Goal: Transaction & Acquisition: Obtain resource

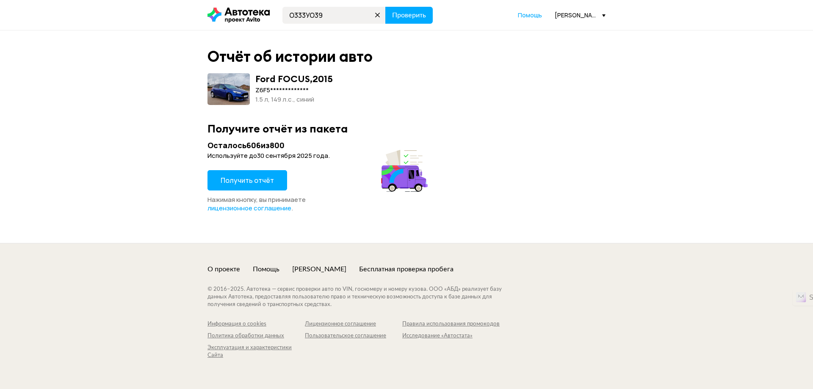
click at [343, 12] on input "О333УО39" at bounding box center [333, 15] width 103 height 17
type input "[US_VEHICLE_IDENTIFICATION_NUMBER]"
click at [398, 16] on span "Проверить" at bounding box center [409, 15] width 34 height 7
click at [250, 182] on span "Получить отчёт" at bounding box center [246, 180] width 53 height 9
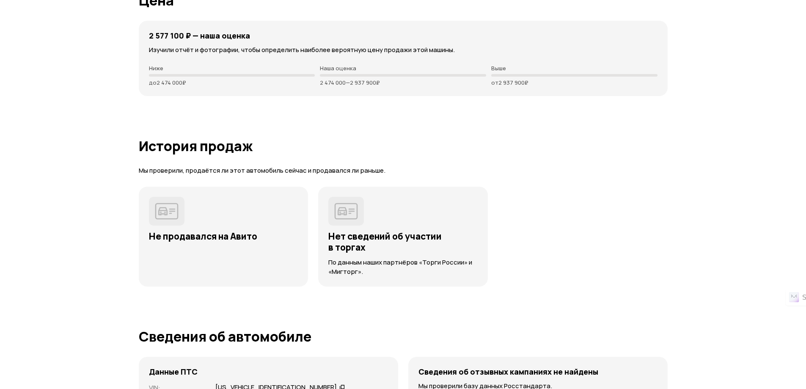
scroll to position [1566, 0]
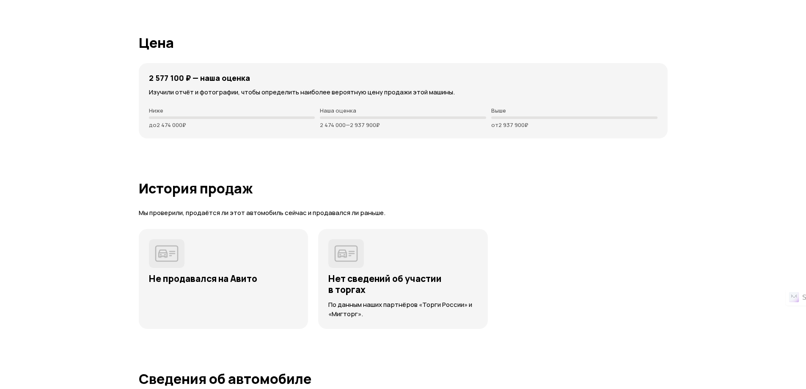
click at [345, 124] on p "2 474 000 — 2 937 900 ₽" at bounding box center [403, 124] width 166 height 7
